Goal: Find specific page/section: Find specific page/section

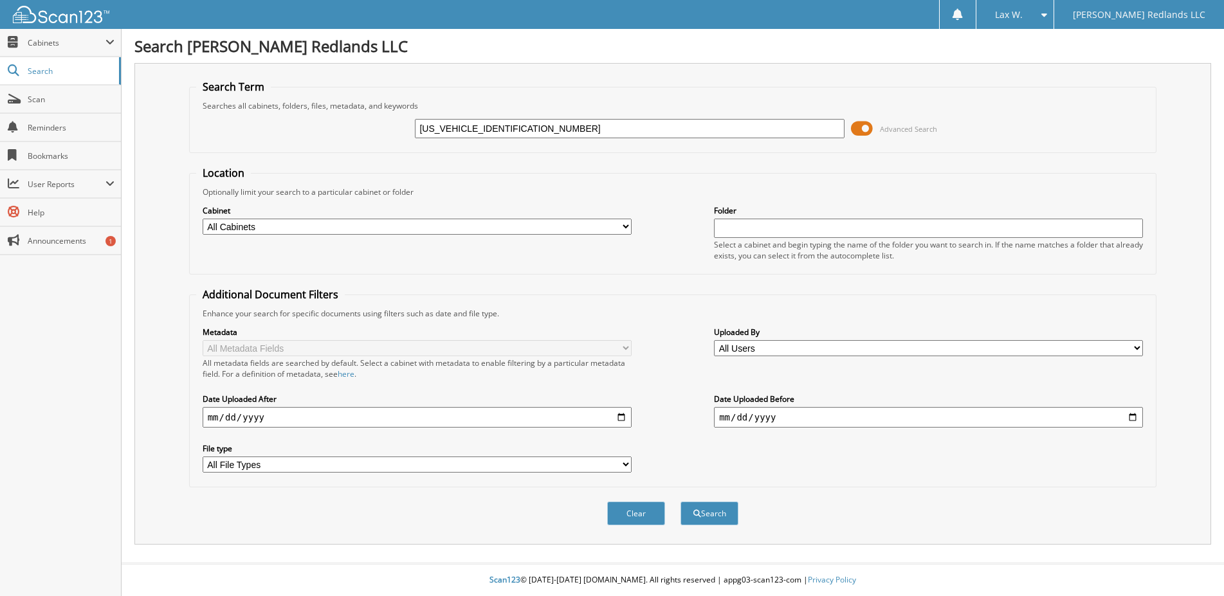
type input "[US_VEHICLE_IDENTIFICATION_NUMBER]"
click at [819, 107] on div "Searches all cabinets, folders, files, metadata, and keywords" at bounding box center [673, 105] width 954 height 11
click at [713, 525] on button "Search" at bounding box center [709, 514] width 58 height 24
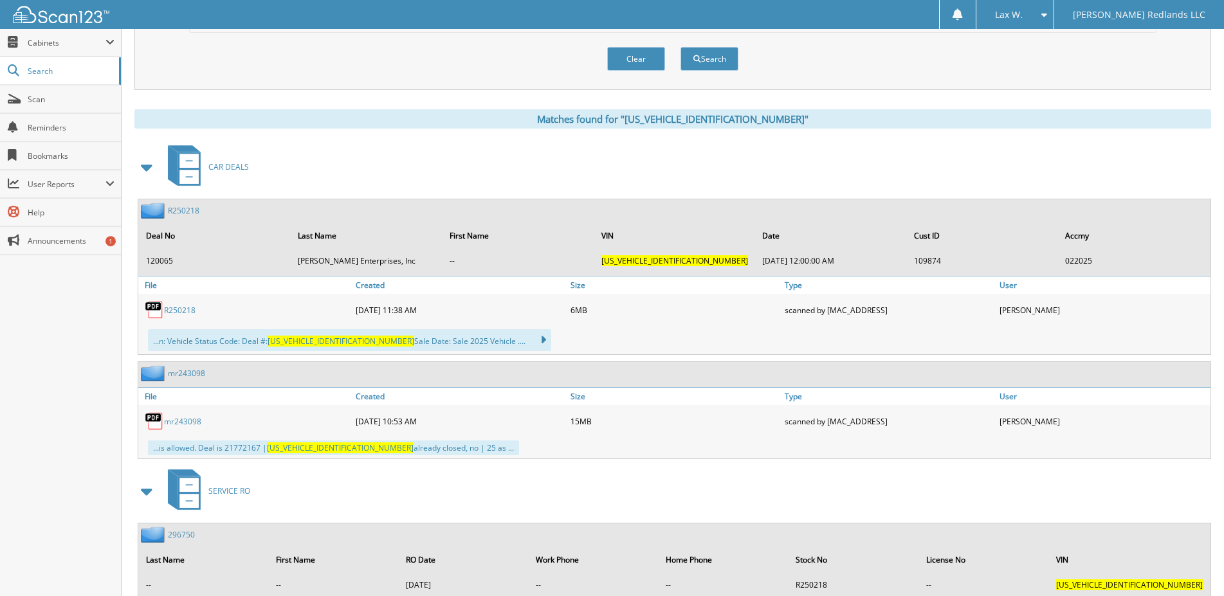
click at [180, 323] on div "R250218" at bounding box center [245, 310] width 214 height 26
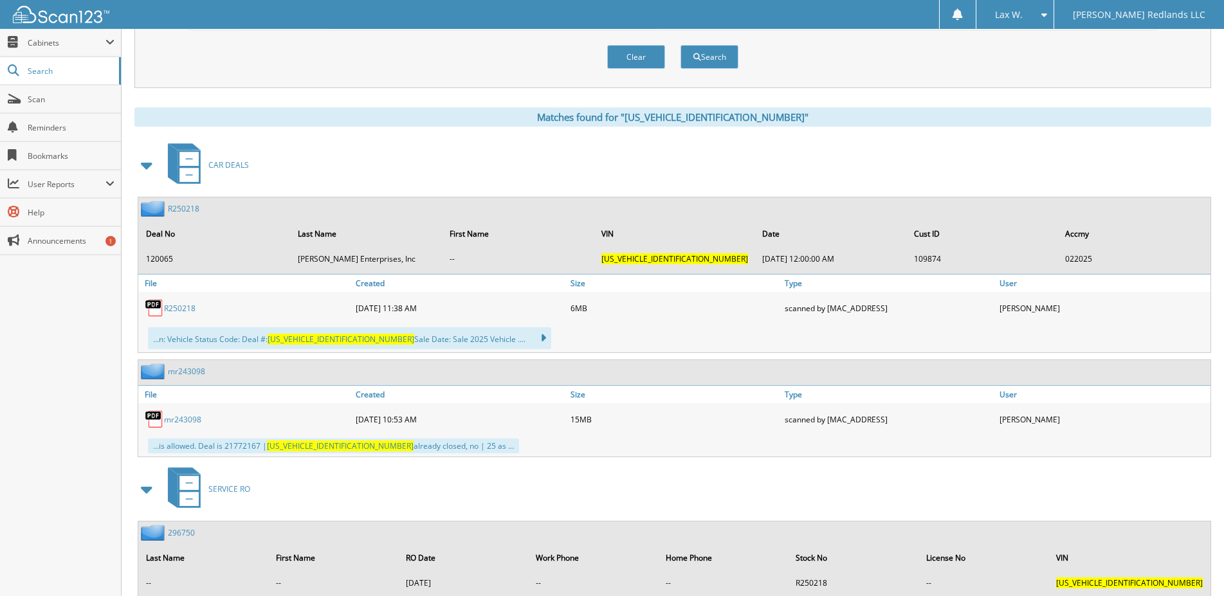
click at [180, 314] on link "R250218" at bounding box center [180, 308] width 32 height 11
